Goal: Task Accomplishment & Management: Complete application form

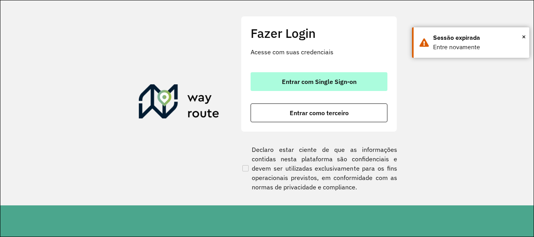
click at [321, 79] on span "Entrar com Single Sign-on" at bounding box center [319, 82] width 75 height 6
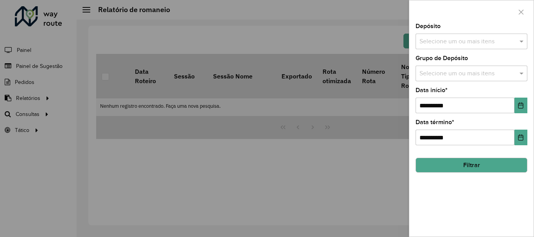
click at [285, 115] on div at bounding box center [267, 118] width 534 height 237
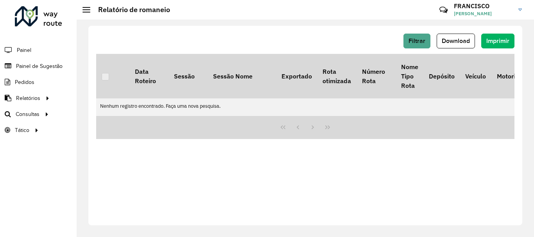
click at [10, 58] on li "Painel" at bounding box center [38, 50] width 77 height 16
click at [22, 64] on span "Painel de Sugestão" at bounding box center [40, 66] width 49 height 8
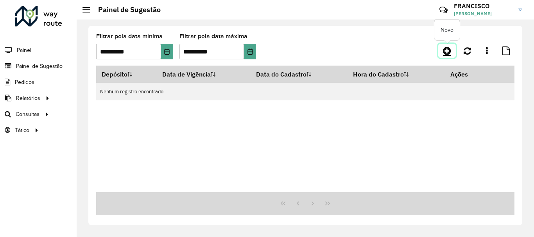
click at [446, 53] on icon at bounding box center [447, 50] width 8 height 9
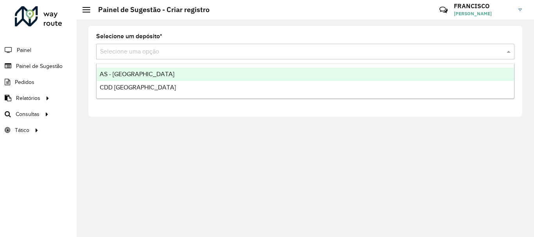
click at [147, 50] on input "text" at bounding box center [297, 51] width 395 height 9
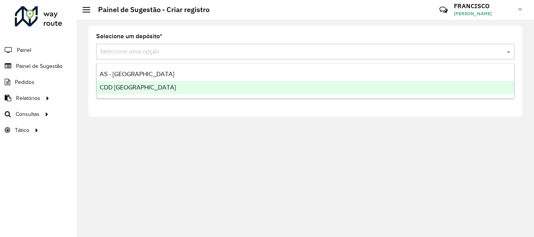
click at [130, 84] on span "CDD [GEOGRAPHIC_DATA]" at bounding box center [138, 87] width 76 height 7
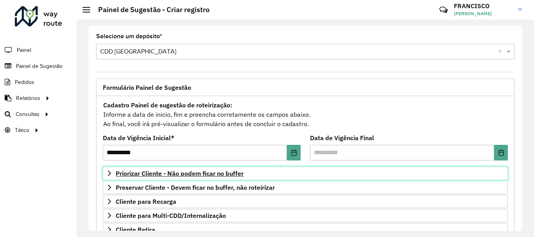
click at [150, 173] on span "Priorizar Cliente - Não podem ficar no buffer" at bounding box center [180, 173] width 128 height 6
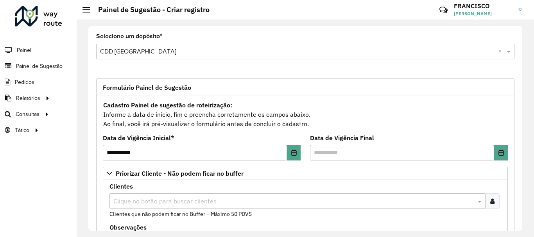
click at [184, 197] on input "text" at bounding box center [293, 201] width 364 height 9
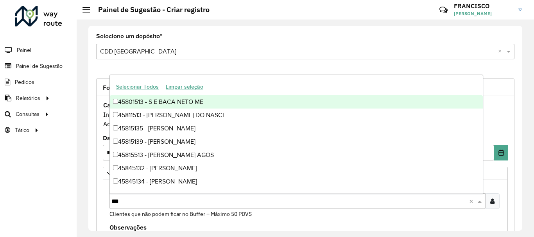
paste input "*****"
type input "********"
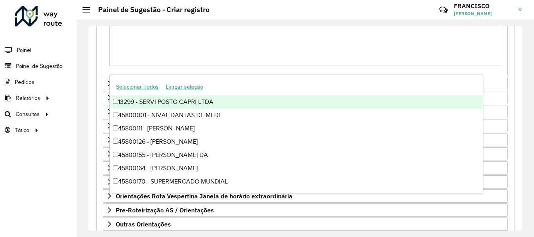
scroll to position [283, 0]
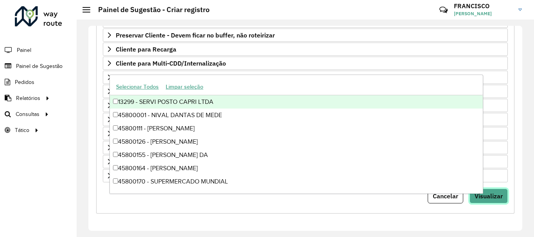
click at [496, 190] on button "Visualizar" at bounding box center [489, 196] width 38 height 15
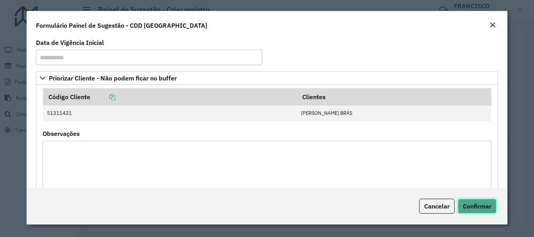
click at [485, 204] on span "Confirmar" at bounding box center [477, 207] width 29 height 8
